Goal: Information Seeking & Learning: Learn about a topic

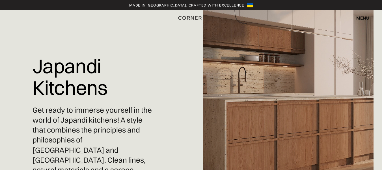
click at [262, 107] on img at bounding box center [288, 85] width 171 height 170
click at [190, 17] on img "home" at bounding box center [190, 17] width 23 height 7
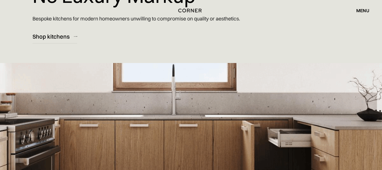
scroll to position [85, 0]
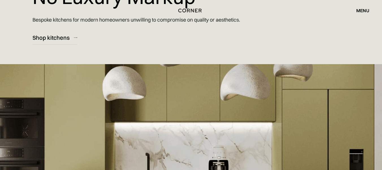
click at [366, 12] on div "menu" at bounding box center [363, 10] width 13 height 5
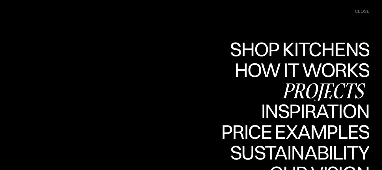
click at [299, 92] on div "Projects" at bounding box center [324, 90] width 92 height 20
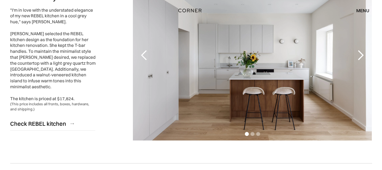
scroll to position [85, 0]
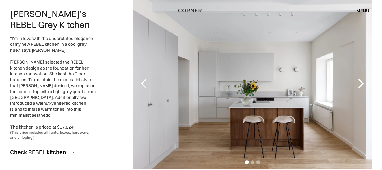
click at [362, 84] on div "next slide" at bounding box center [360, 83] width 11 height 11
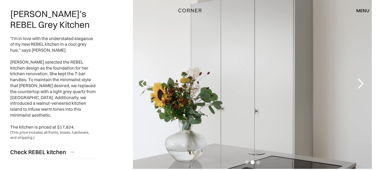
click at [362, 84] on div "next slide" at bounding box center [360, 83] width 11 height 11
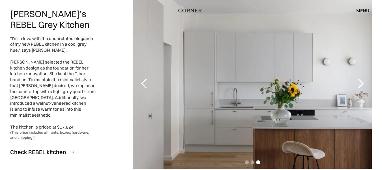
click at [362, 84] on div "next slide" at bounding box center [360, 83] width 11 height 11
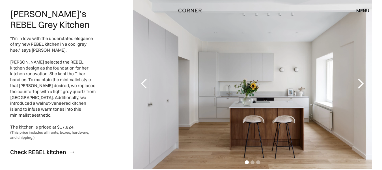
click at [362, 84] on div "next slide" at bounding box center [360, 83] width 11 height 11
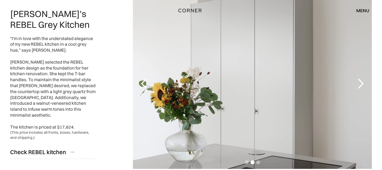
click at [362, 84] on div "next slide" at bounding box center [360, 83] width 11 height 11
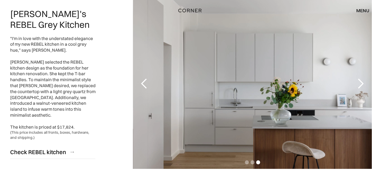
click at [362, 84] on div "next slide" at bounding box center [360, 83] width 11 height 11
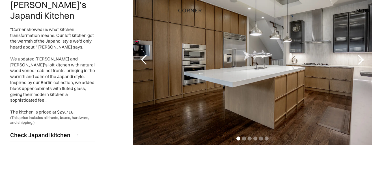
scroll to position [283, 0]
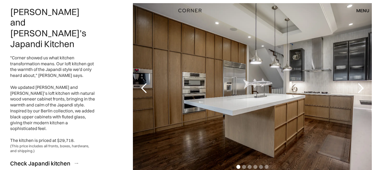
click at [364, 87] on div "next slide" at bounding box center [360, 87] width 11 height 11
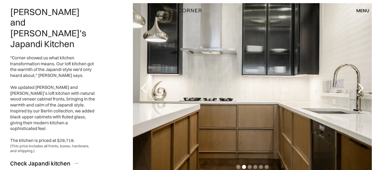
click at [364, 87] on div "next slide" at bounding box center [360, 87] width 11 height 11
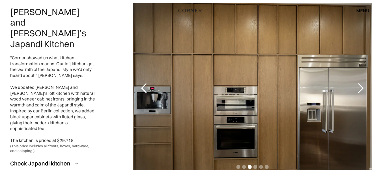
click at [364, 87] on div "next slide" at bounding box center [360, 87] width 11 height 11
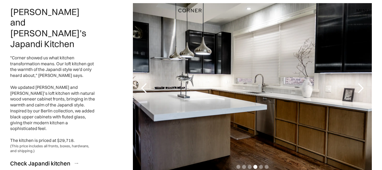
click at [364, 87] on div "next slide" at bounding box center [360, 87] width 11 height 11
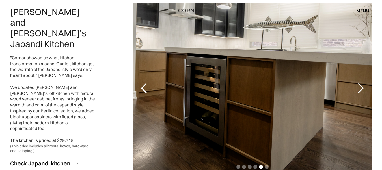
click at [364, 87] on div "next slide" at bounding box center [360, 87] width 11 height 11
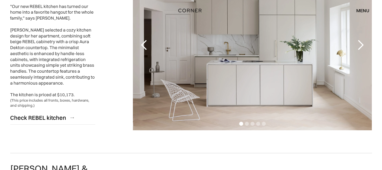
scroll to position [906, 0]
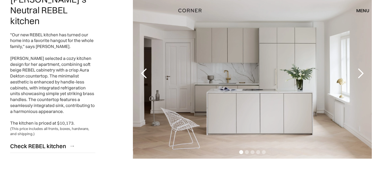
click at [363, 76] on div "next slide" at bounding box center [360, 73] width 11 height 11
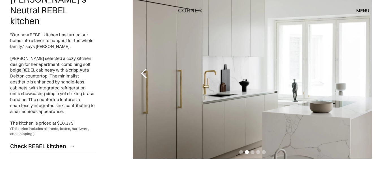
click at [363, 76] on div "next slide" at bounding box center [360, 73] width 11 height 11
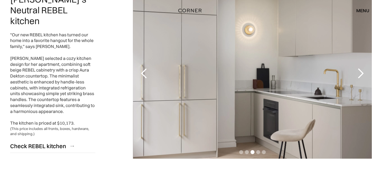
click at [363, 76] on div "next slide" at bounding box center [360, 73] width 11 height 11
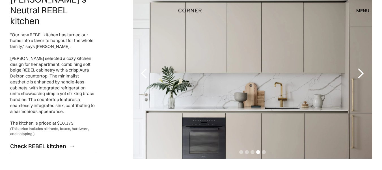
click at [363, 76] on div "next slide" at bounding box center [360, 73] width 11 height 11
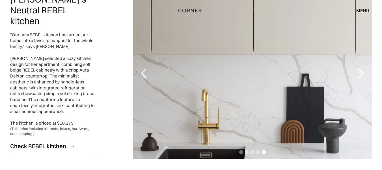
click at [363, 76] on div "next slide" at bounding box center [360, 73] width 11 height 11
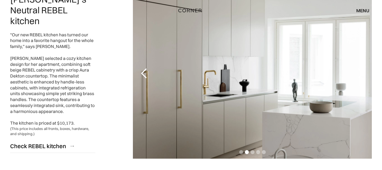
click at [363, 76] on div "next slide" at bounding box center [360, 73] width 11 height 11
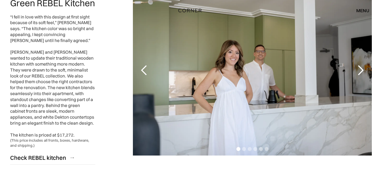
scroll to position [1132, 0]
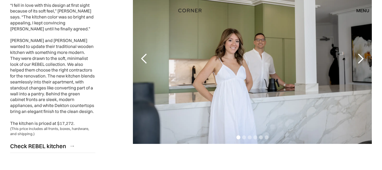
click at [363, 53] on div "next slide" at bounding box center [360, 58] width 11 height 11
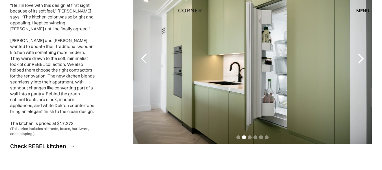
click at [363, 53] on div "next slide" at bounding box center [360, 58] width 11 height 11
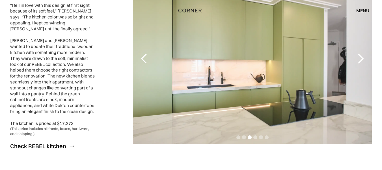
click at [363, 53] on div "next slide" at bounding box center [360, 58] width 11 height 11
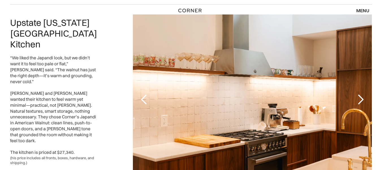
scroll to position [1308, 0]
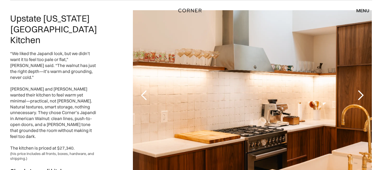
click at [363, 89] on div "next slide" at bounding box center [360, 94] width 11 height 11
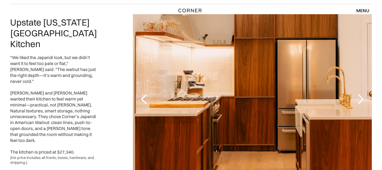
scroll to position [1279, 0]
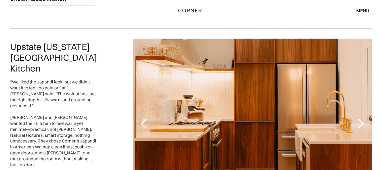
click at [364, 118] on div "next slide" at bounding box center [360, 123] width 11 height 11
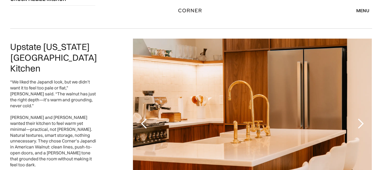
click at [364, 118] on div "next slide" at bounding box center [360, 123] width 11 height 11
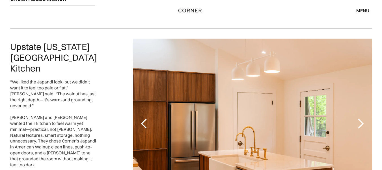
click at [364, 118] on div "next slide" at bounding box center [360, 123] width 11 height 11
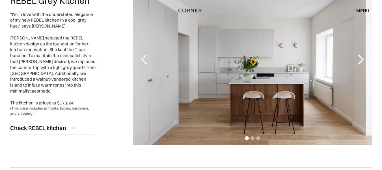
scroll to position [0, 0]
